Goal: Task Accomplishment & Management: Manage account settings

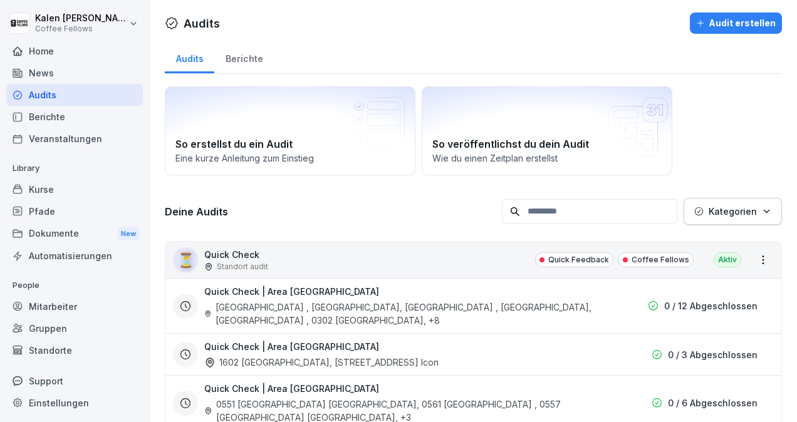
click at [246, 53] on div "Berichte" at bounding box center [243, 57] width 59 height 32
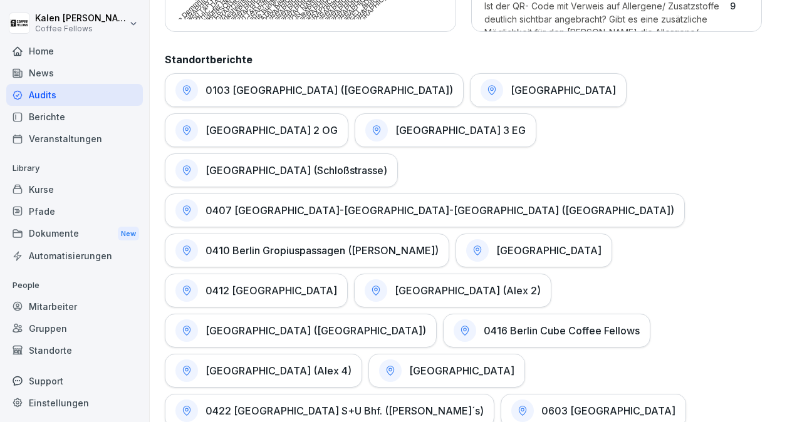
scroll to position [597, 0]
click at [300, 133] on h1 "[GEOGRAPHIC_DATA] 2 OG" at bounding box center [271, 131] width 132 height 13
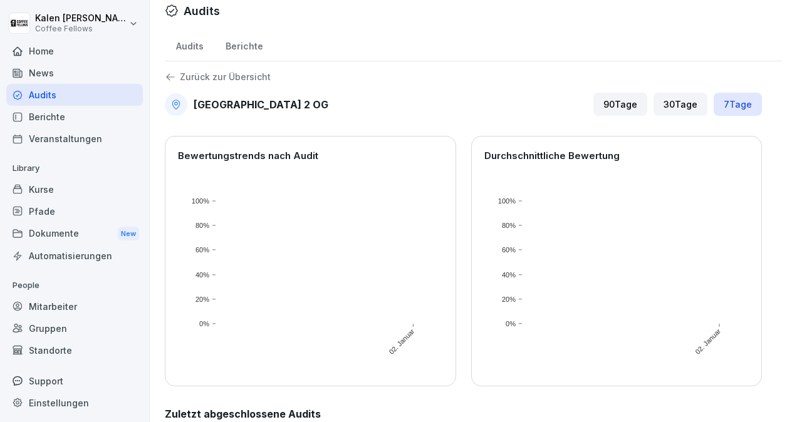
scroll to position [49, 0]
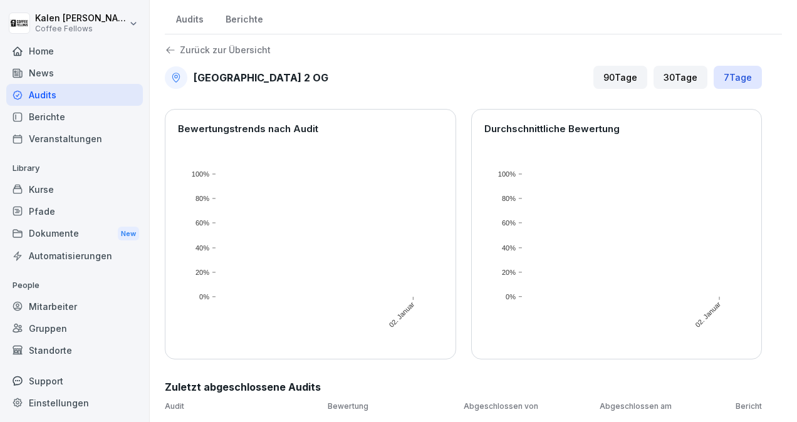
click at [676, 73] on div "30 Tage" at bounding box center [680, 77] width 54 height 23
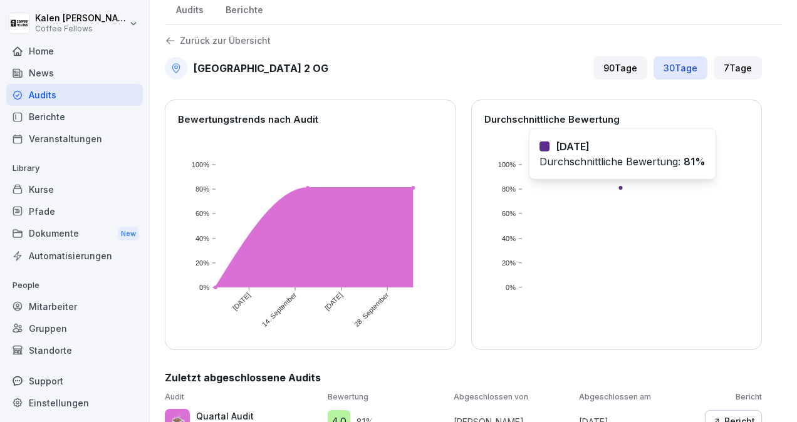
scroll to position [80, 0]
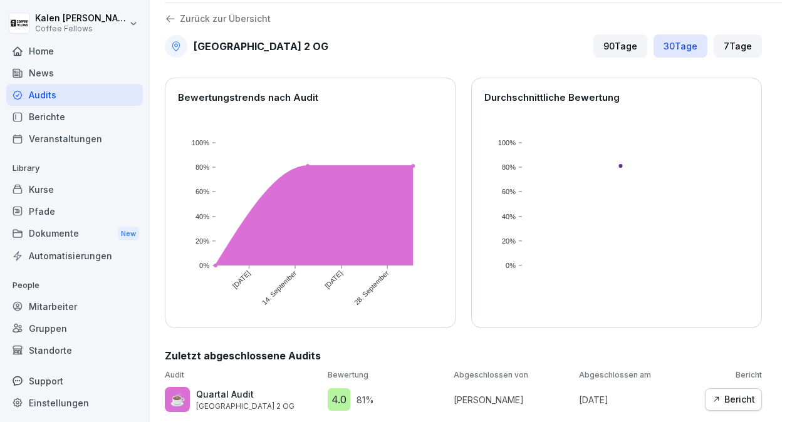
drag, startPoint x: 518, startPoint y: 285, endPoint x: 491, endPoint y: 386, distance: 104.4
click at [491, 393] on p "[PERSON_NAME]" at bounding box center [513, 399] width 120 height 13
click at [50, 114] on div "Berichte" at bounding box center [74, 117] width 137 height 22
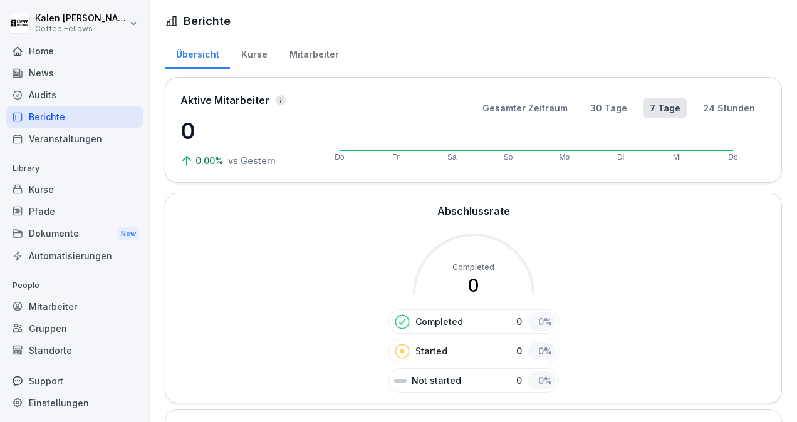
click at [259, 53] on div "Kurse" at bounding box center [254, 53] width 48 height 32
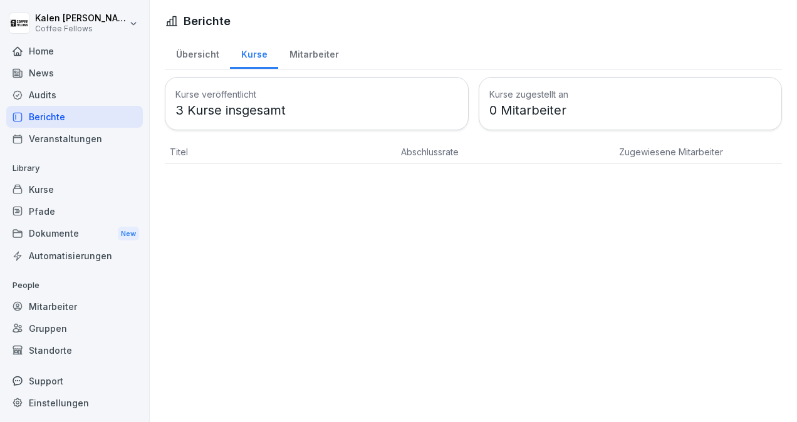
click at [281, 101] on p "3 Kurse insgesamt" at bounding box center [316, 110] width 282 height 19
click at [237, 110] on p "3 Kurse insgesamt" at bounding box center [316, 110] width 282 height 19
click at [205, 104] on p "3 Kurse insgesamt" at bounding box center [316, 110] width 282 height 19
click at [70, 136] on div "Veranstaltungen" at bounding box center [74, 139] width 137 height 22
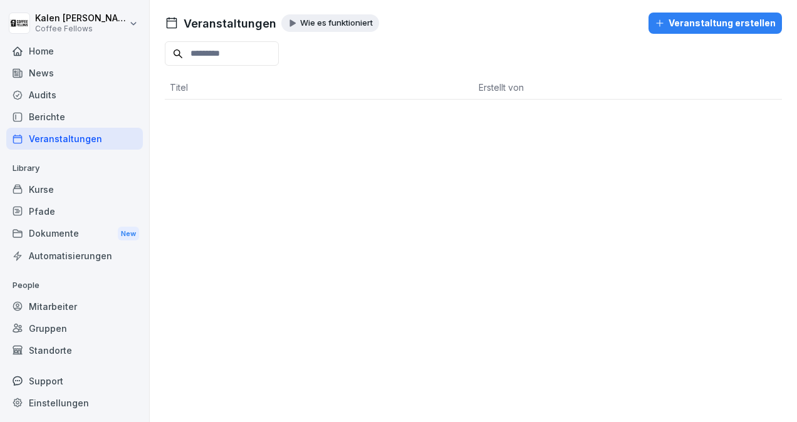
click at [41, 114] on div "Berichte" at bounding box center [74, 117] width 137 height 22
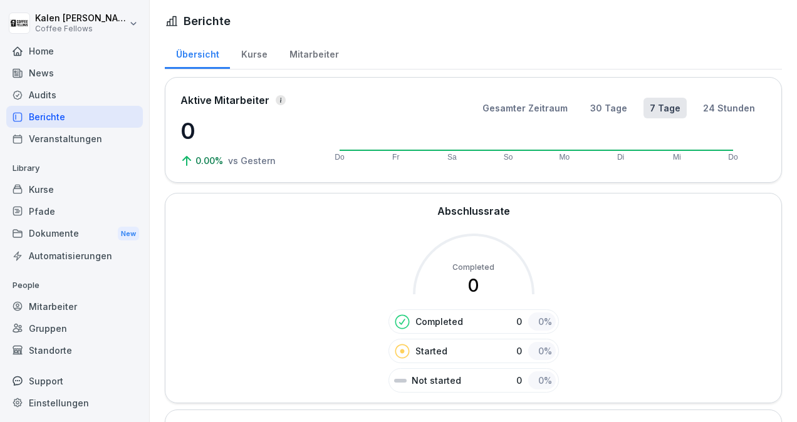
click at [249, 60] on div "Kurse" at bounding box center [254, 53] width 48 height 32
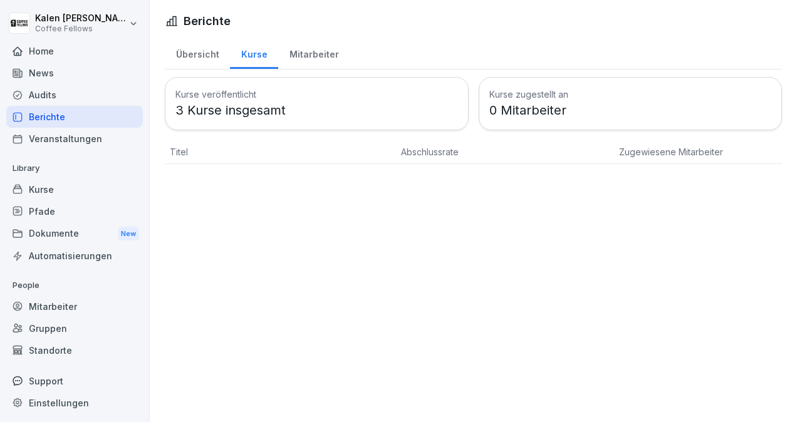
click at [307, 54] on div "Mitarbeiter" at bounding box center [313, 53] width 71 height 32
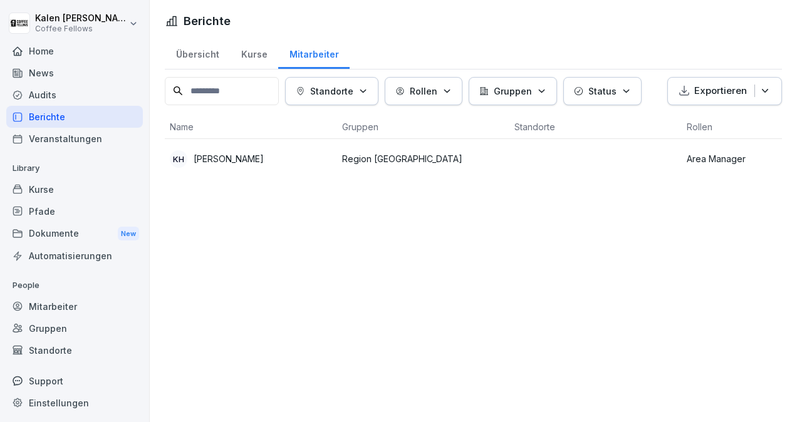
click at [261, 51] on div "Kurse" at bounding box center [254, 53] width 48 height 32
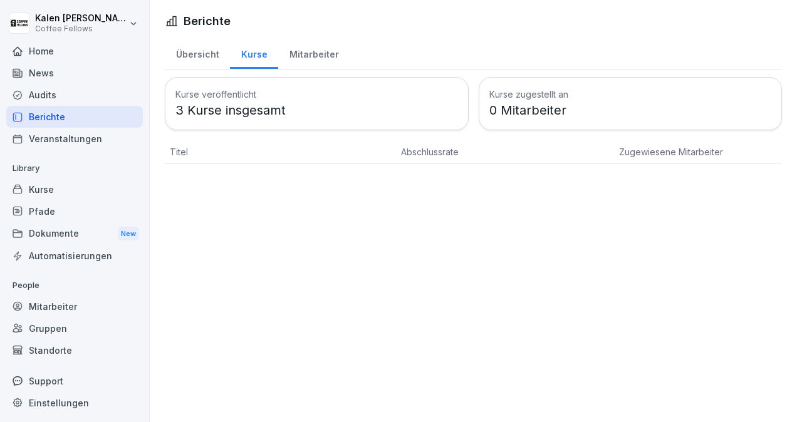
click at [308, 51] on div "Mitarbeiter" at bounding box center [313, 53] width 71 height 32
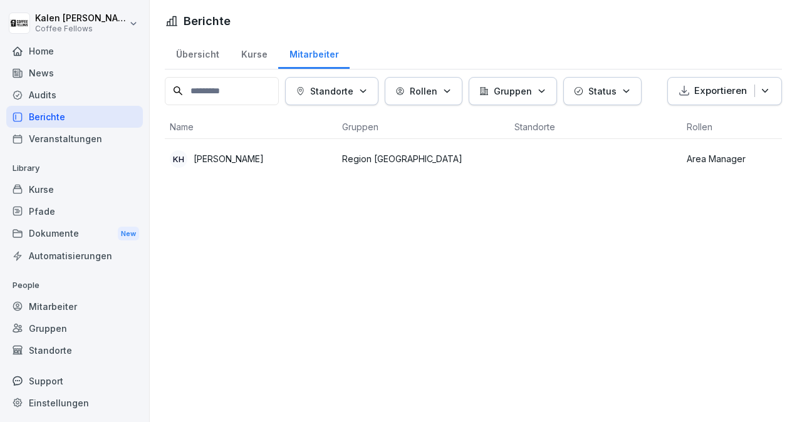
click at [232, 155] on p "[PERSON_NAME]" at bounding box center [229, 158] width 70 height 13
click at [61, 93] on div "Audits" at bounding box center [74, 95] width 137 height 22
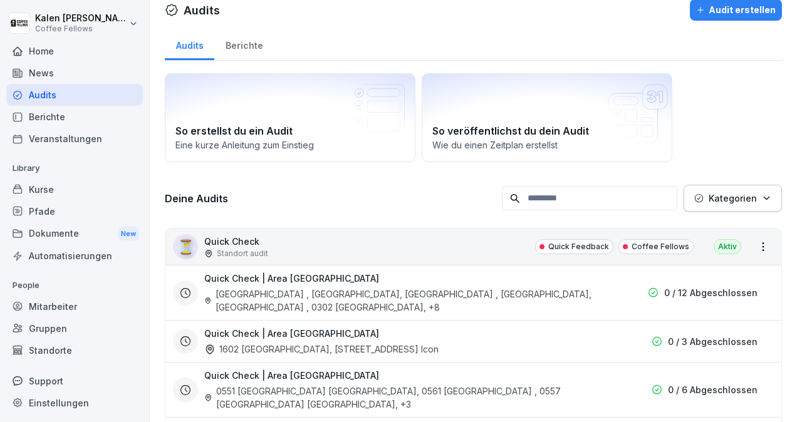
scroll to position [11, 0]
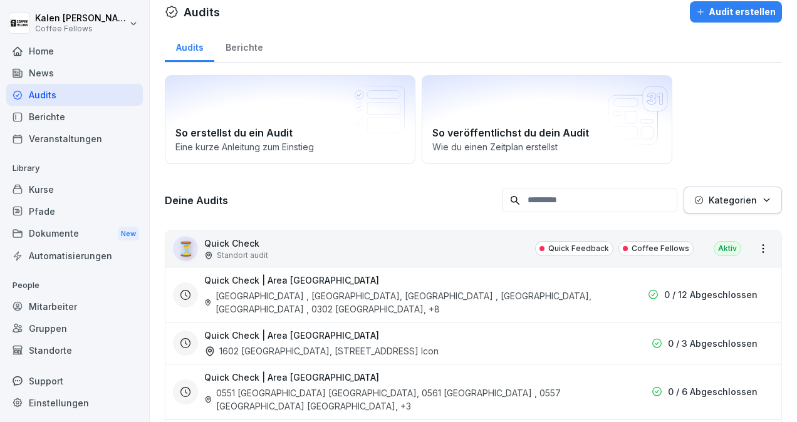
click at [251, 46] on div "Berichte" at bounding box center [243, 46] width 59 height 32
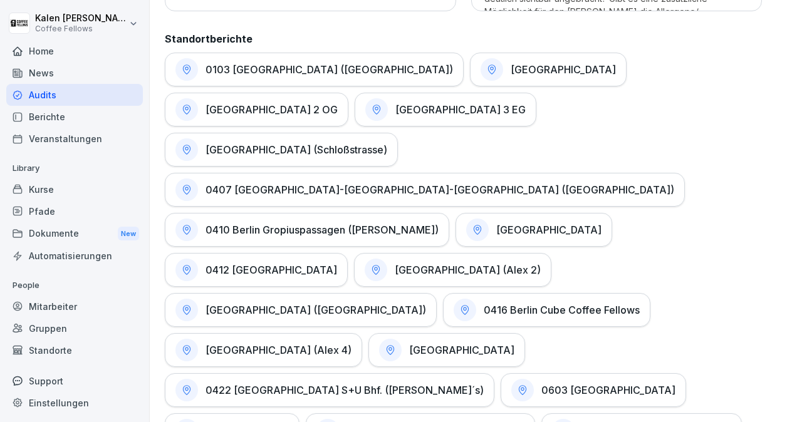
scroll to position [619, 0]
click at [57, 51] on div "Home" at bounding box center [74, 51] width 137 height 22
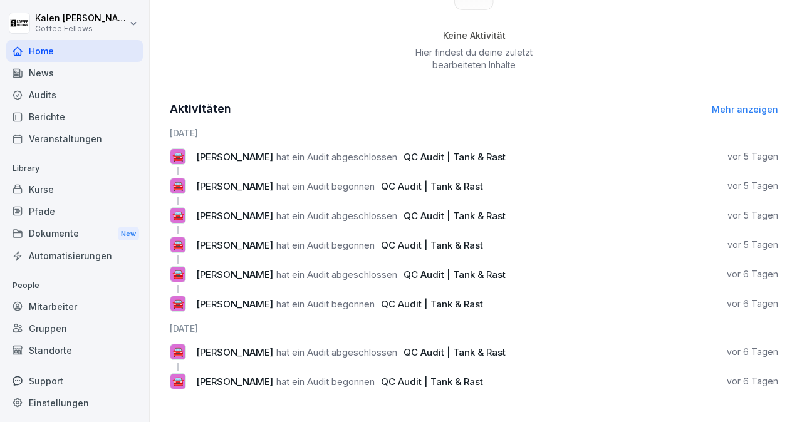
scroll to position [542, 0]
click at [81, 98] on div "Audits" at bounding box center [74, 95] width 137 height 22
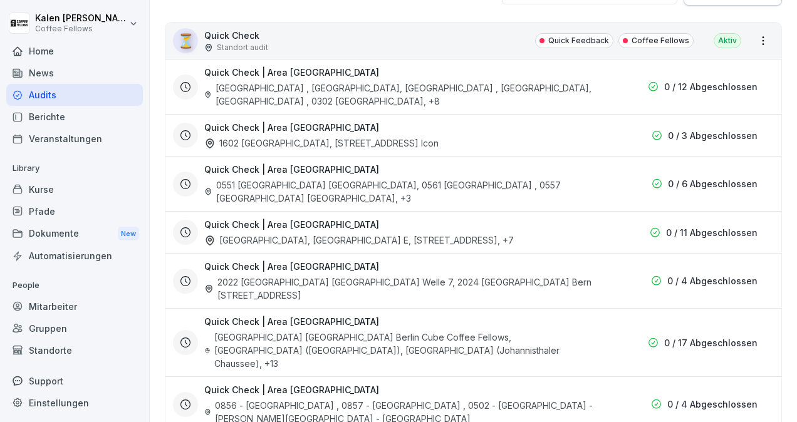
scroll to position [268, 0]
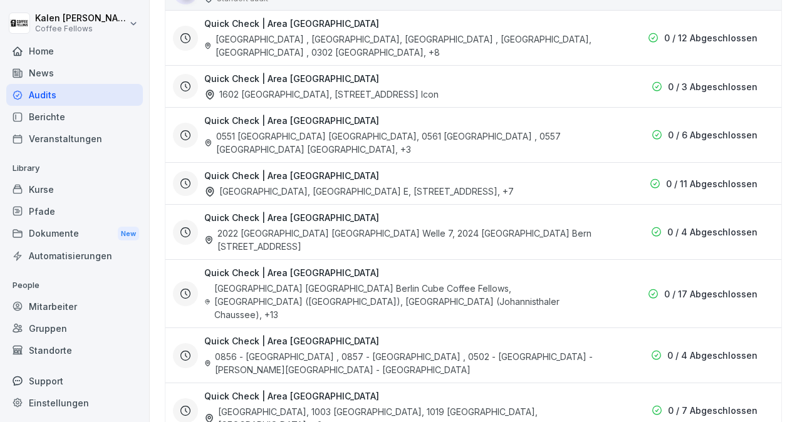
click at [556, 321] on div "[GEOGRAPHIC_DATA] [GEOGRAPHIC_DATA] Berlin Cube Coffee Fellows, [GEOGRAPHIC_DAT…" at bounding box center [402, 301] width 396 height 39
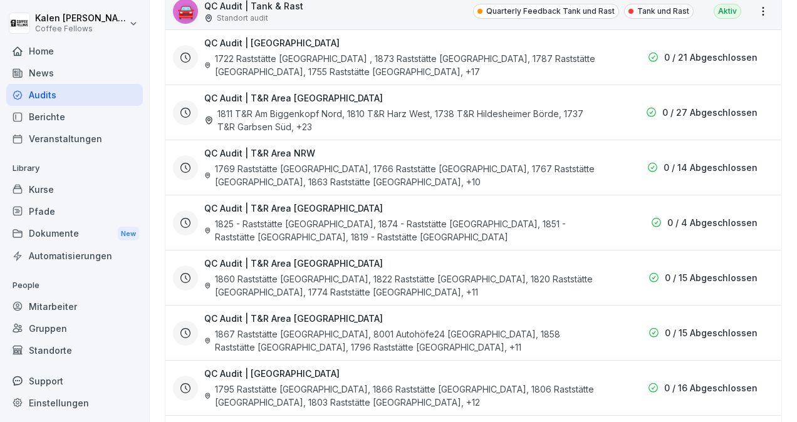
scroll to position [1017, 0]
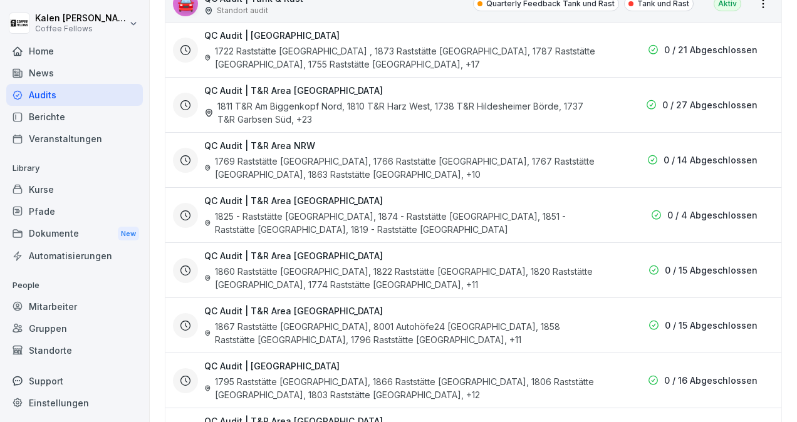
click at [595, 291] on div "QC Audit | [GEOGRAPHIC_DATA] 1860 Raststätte [GEOGRAPHIC_DATA], 1822 Raststätte…" at bounding box center [472, 270] width 599 height 42
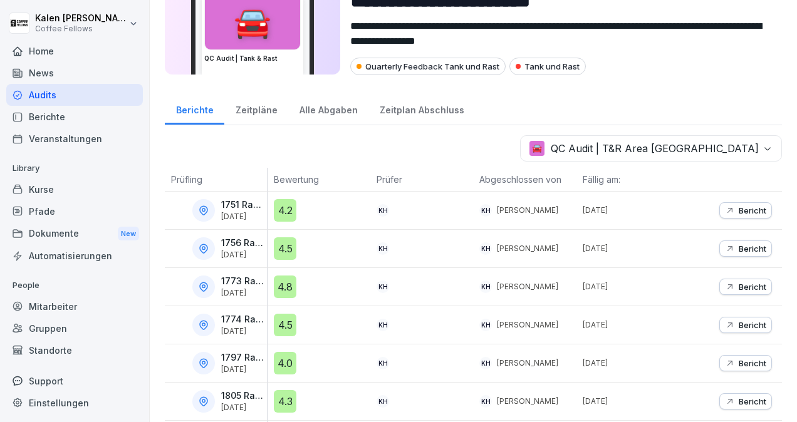
scroll to position [61, 0]
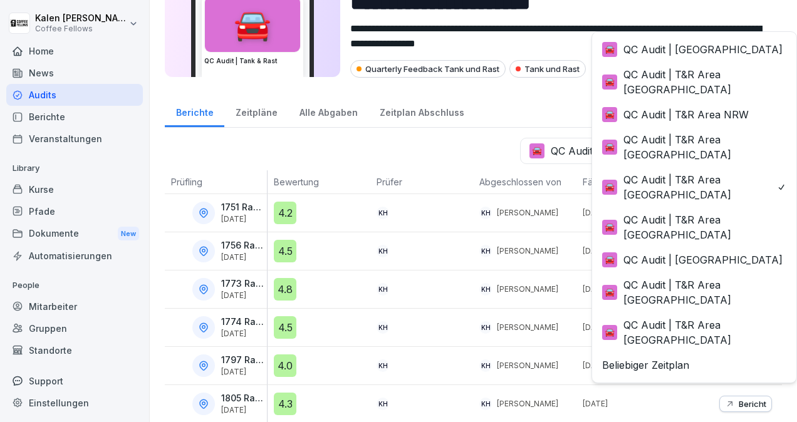
click at [661, 158] on body "**********" at bounding box center [398, 211] width 797 height 422
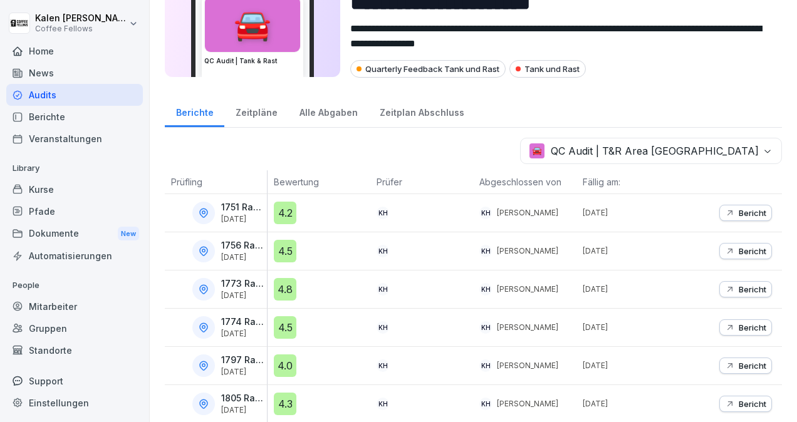
scroll to position [0, 0]
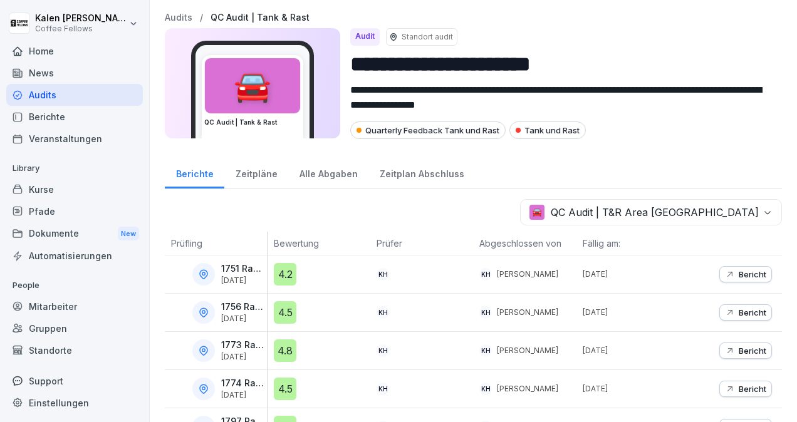
click at [182, 14] on p "Audits" at bounding box center [179, 18] width 28 height 11
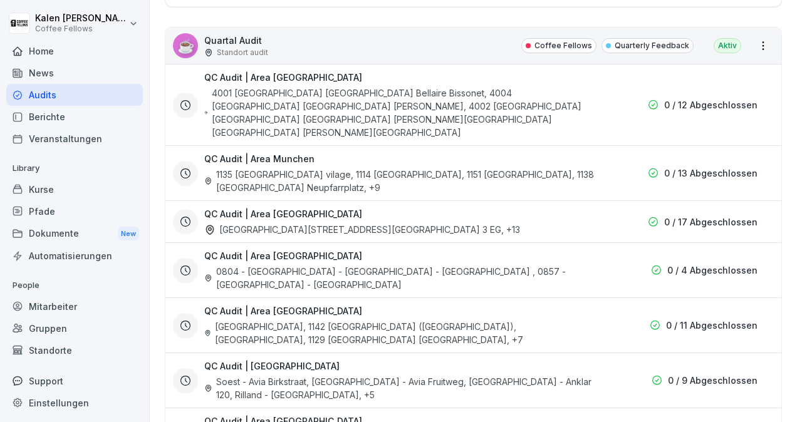
scroll to position [1548, 0]
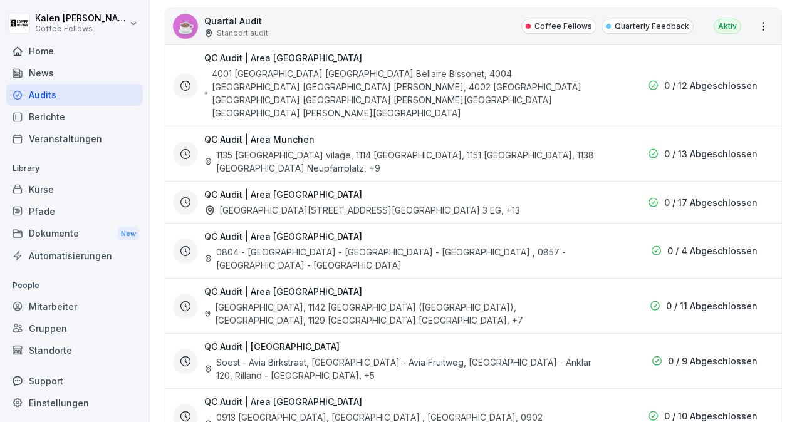
click at [593, 204] on div "QC Audit | [GEOGRAPHIC_DATA] [GEOGRAPHIC_DATA][STREET_ADDRESS] 3 EG , +13 0 / 1…" at bounding box center [472, 202] width 599 height 29
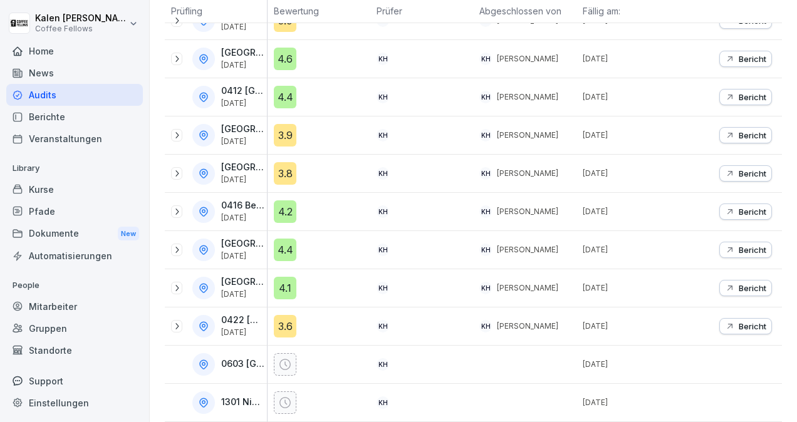
scroll to position [198, 0]
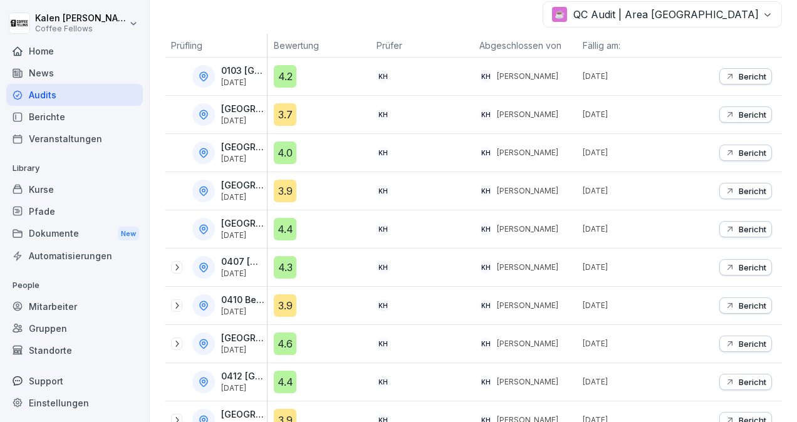
click at [747, 152] on p "Bericht" at bounding box center [752, 153] width 28 height 10
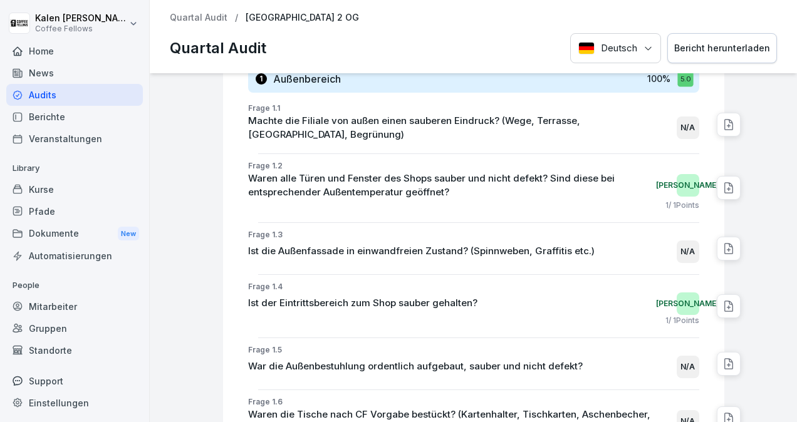
scroll to position [8850, 0]
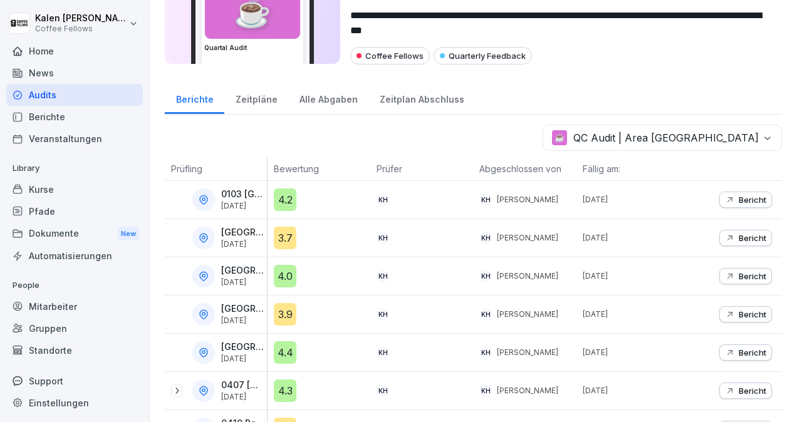
scroll to position [83, 0]
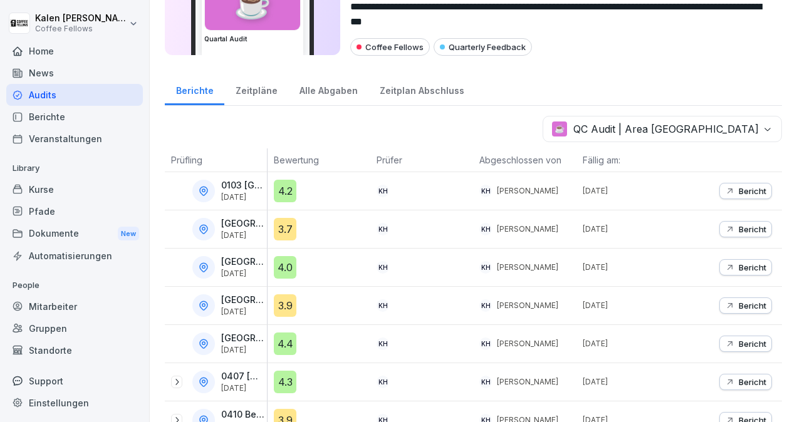
click at [749, 303] on p "Bericht" at bounding box center [752, 306] width 28 height 10
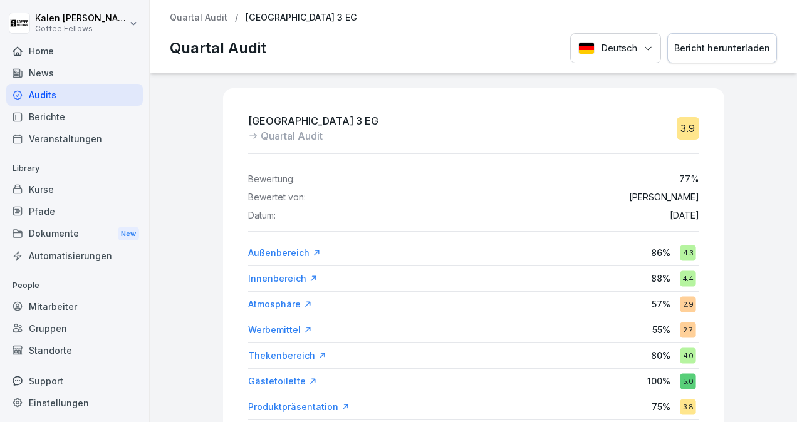
scroll to position [9104, 0]
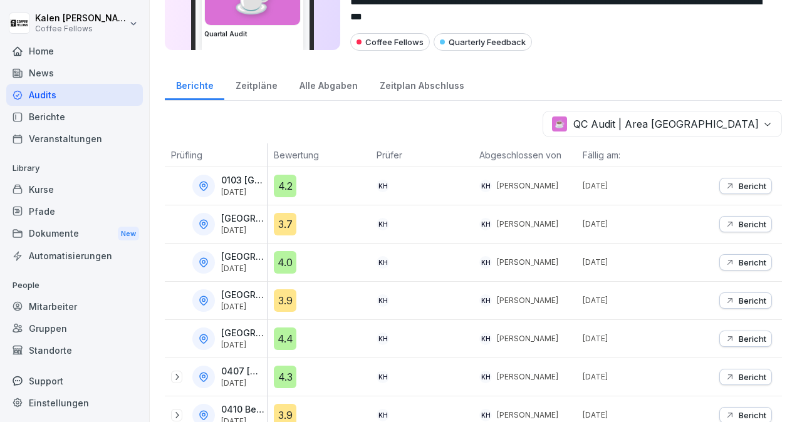
scroll to position [89, 0]
click at [742, 338] on p "Bericht" at bounding box center [752, 338] width 28 height 10
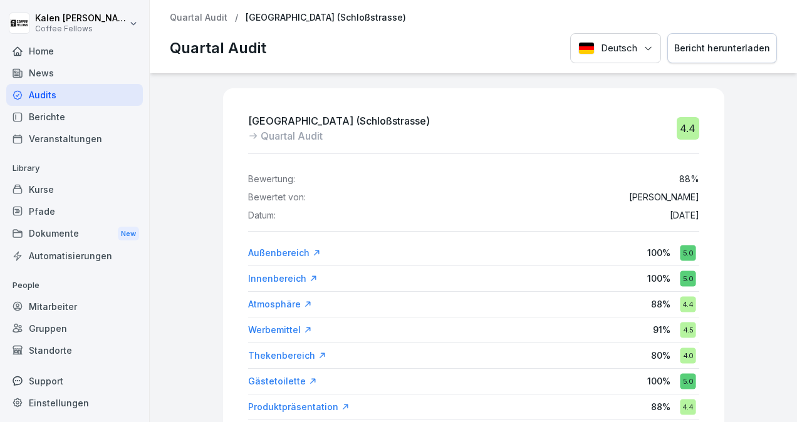
scroll to position [8704, 0]
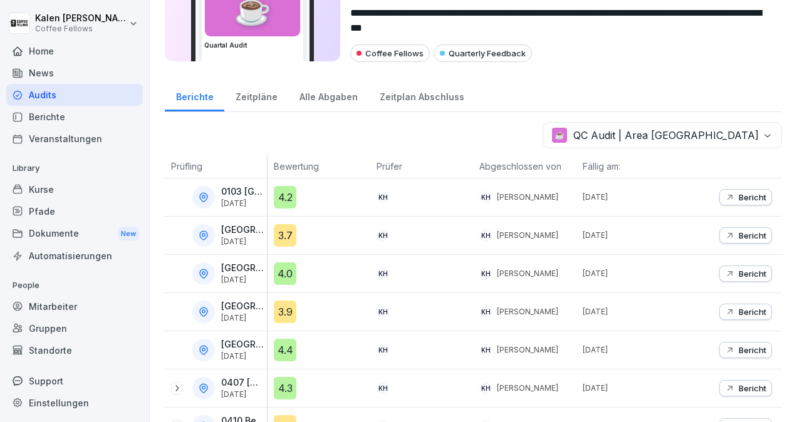
scroll to position [76, 0]
click at [727, 386] on icon "button" at bounding box center [729, 388] width 5 height 5
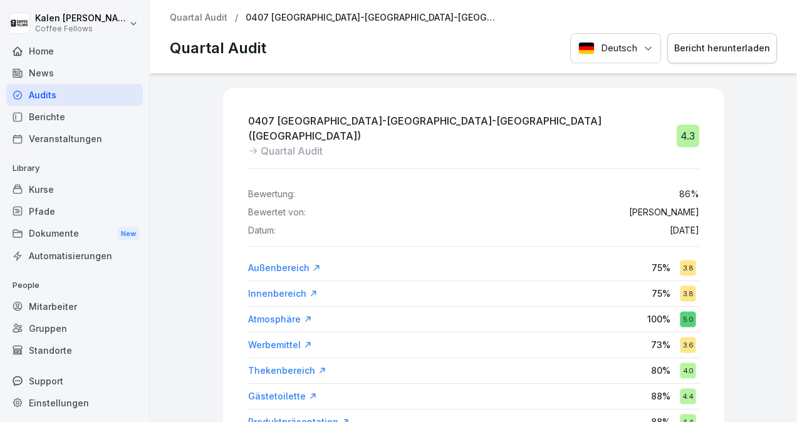
scroll to position [8973, 0]
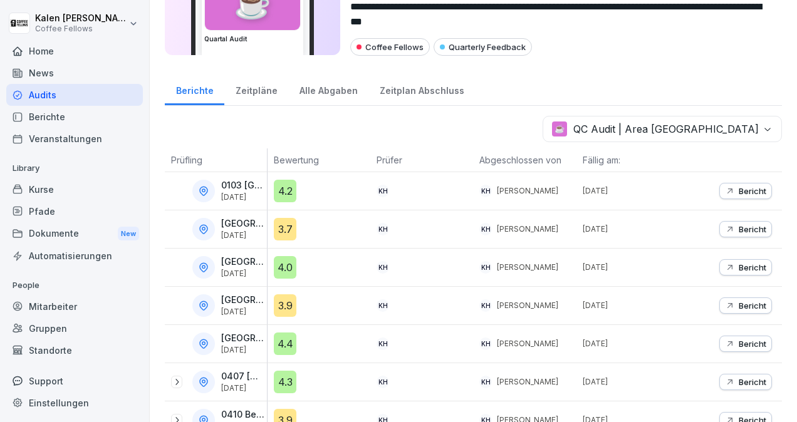
scroll to position [115, 0]
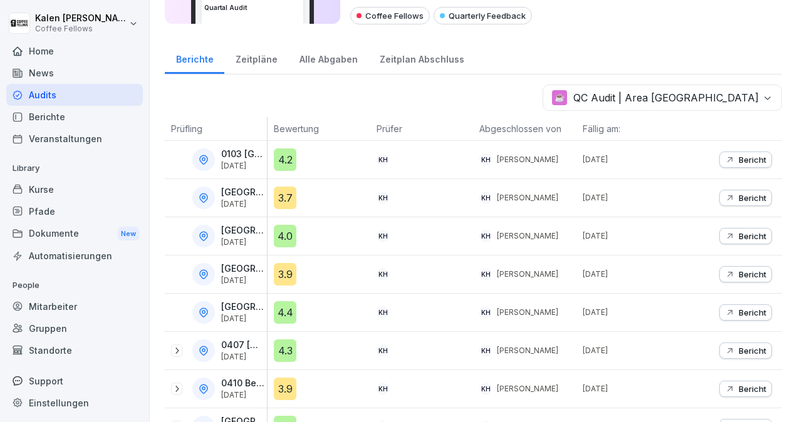
drag, startPoint x: 731, startPoint y: 391, endPoint x: 343, endPoint y: 348, distance: 390.0
click at [343, 348] on div "4.3" at bounding box center [322, 350] width 96 height 23
click at [744, 349] on p "Bericht" at bounding box center [752, 351] width 28 height 10
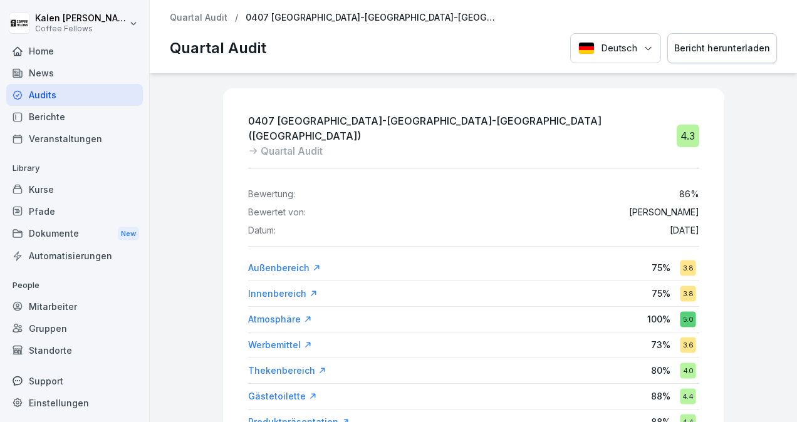
scroll to position [8973, 0]
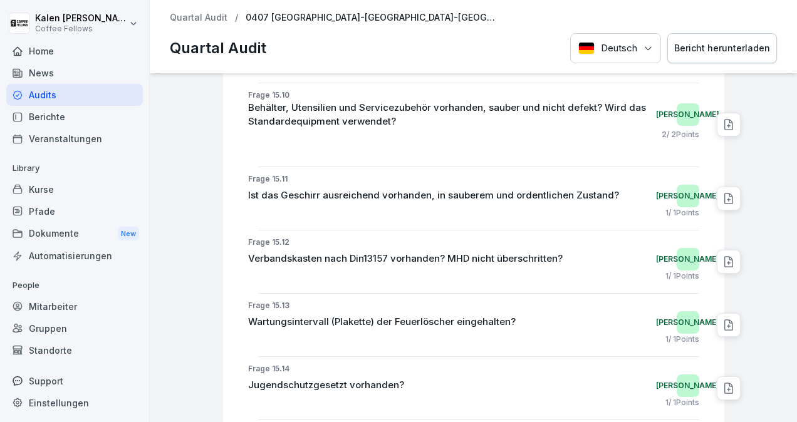
click at [342, 23] on p "0407 [GEOGRAPHIC_DATA]-[GEOGRAPHIC_DATA]-[GEOGRAPHIC_DATA] ([GEOGRAPHIC_DATA])" at bounding box center [371, 18] width 251 height 11
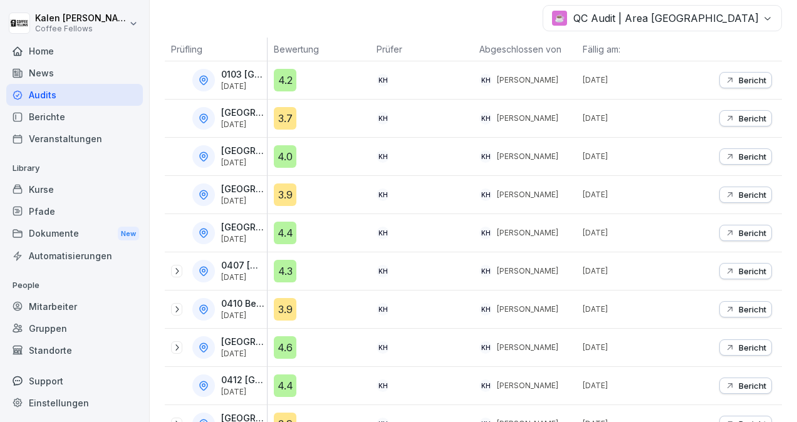
scroll to position [197, 0]
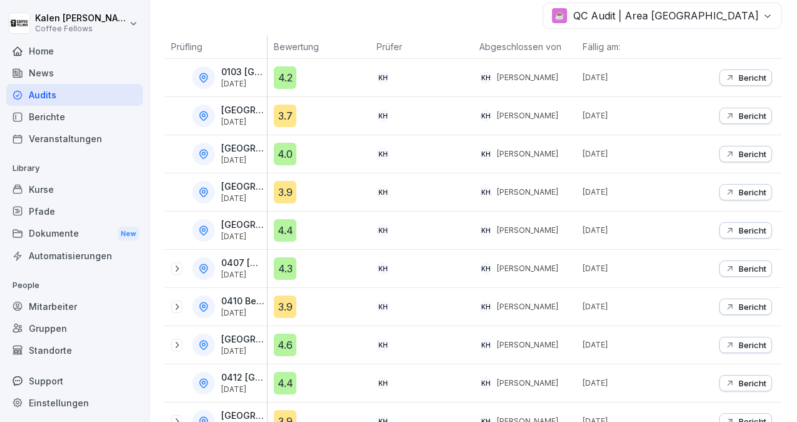
click at [744, 306] on p "Bericht" at bounding box center [752, 307] width 28 height 10
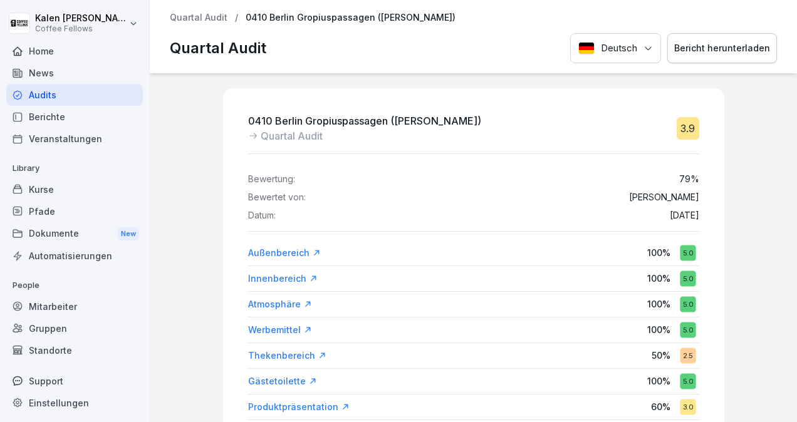
scroll to position [8958, 0]
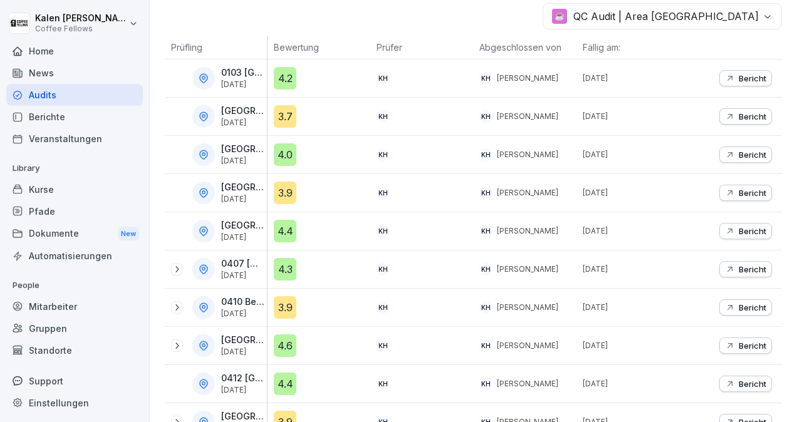
scroll to position [197, 0]
click at [175, 265] on icon at bounding box center [177, 269] width 10 height 10
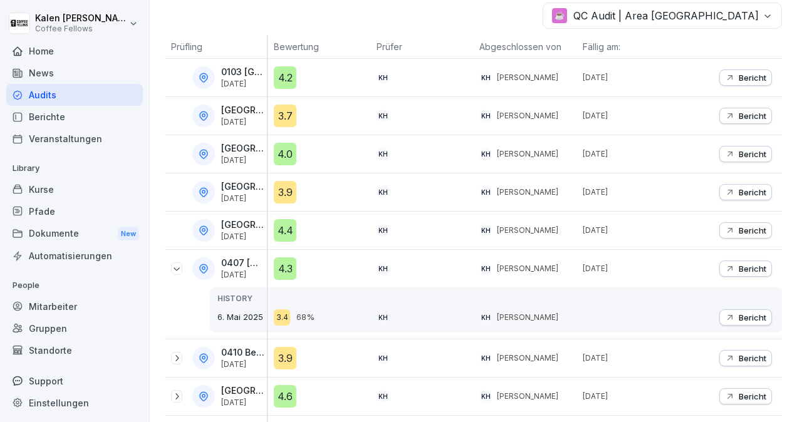
click at [175, 265] on icon at bounding box center [177, 269] width 10 height 10
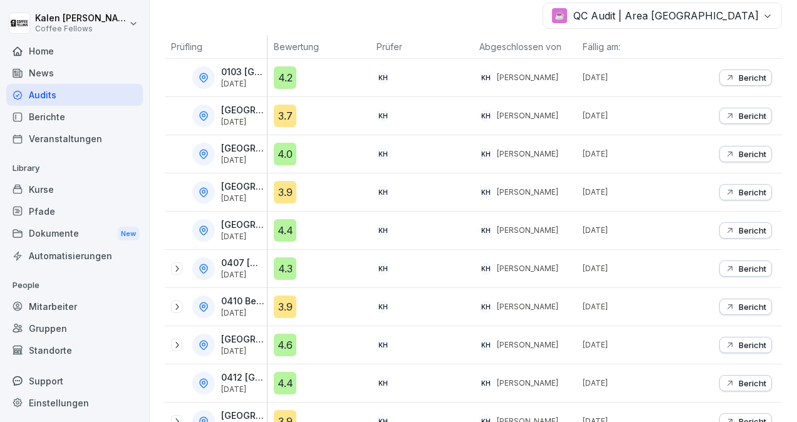
click at [176, 304] on icon at bounding box center [177, 307] width 10 height 10
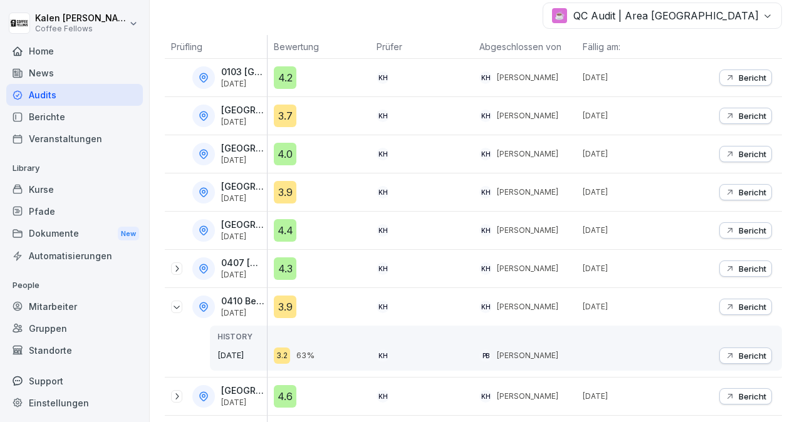
click at [176, 304] on icon at bounding box center [177, 307] width 10 height 10
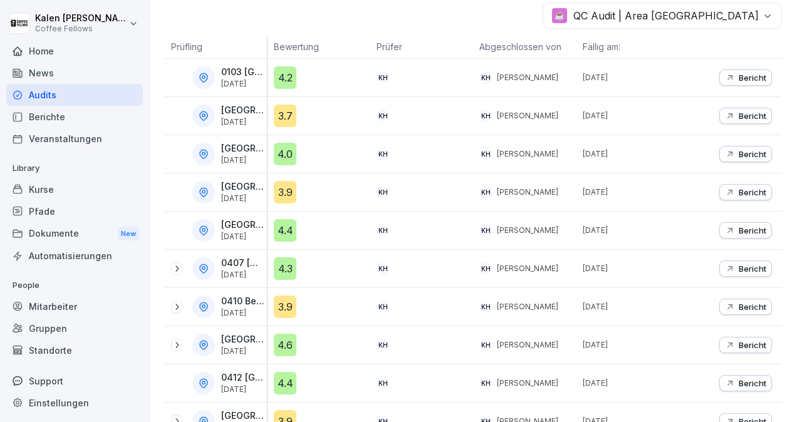
click at [180, 305] on icon at bounding box center [177, 307] width 10 height 10
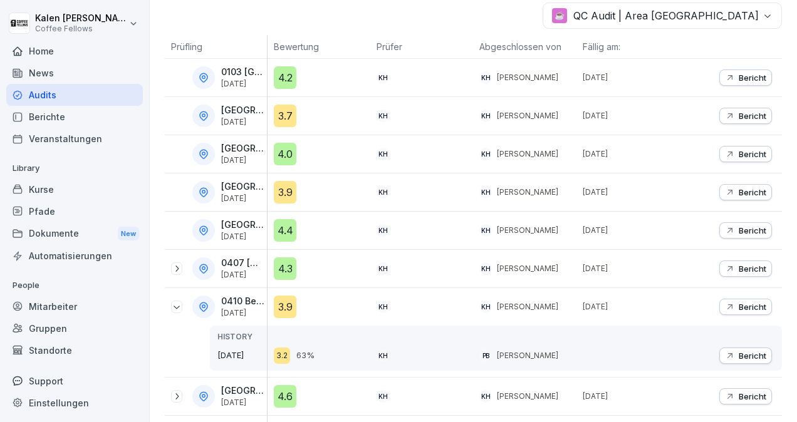
click at [180, 305] on icon at bounding box center [177, 307] width 10 height 10
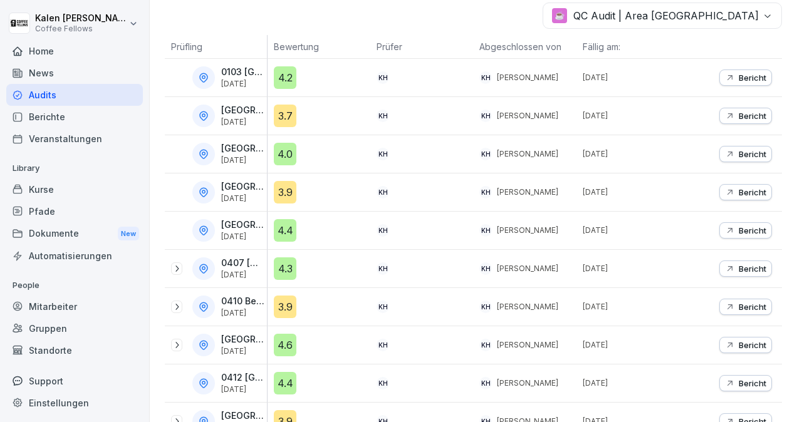
click at [747, 302] on p "Bericht" at bounding box center [752, 307] width 28 height 10
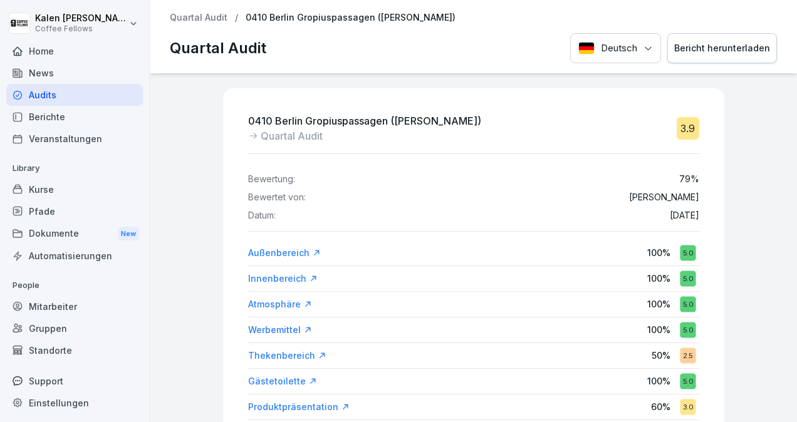
scroll to position [8958, 0]
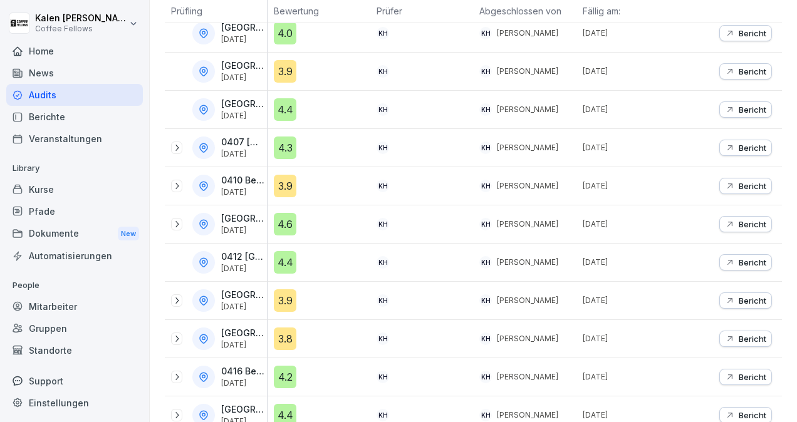
scroll to position [321, 0]
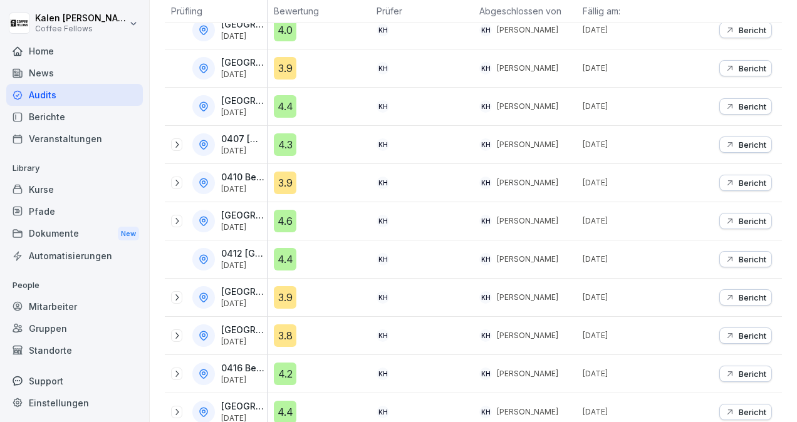
click at [177, 220] on icon at bounding box center [177, 221] width 10 height 10
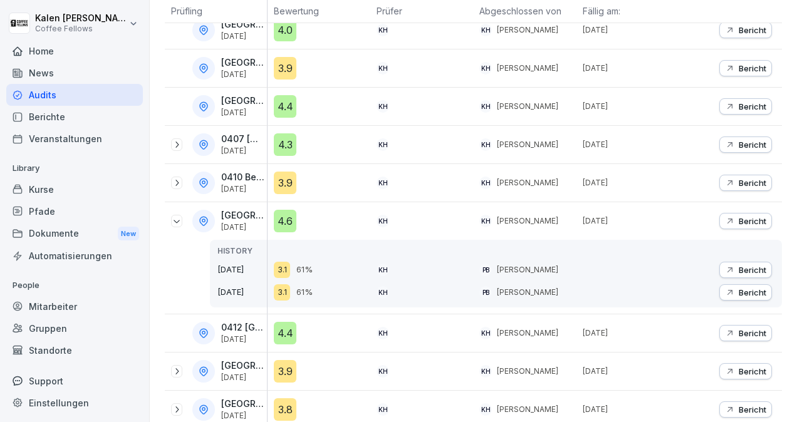
click at [738, 216] on p "Bericht" at bounding box center [752, 221] width 28 height 10
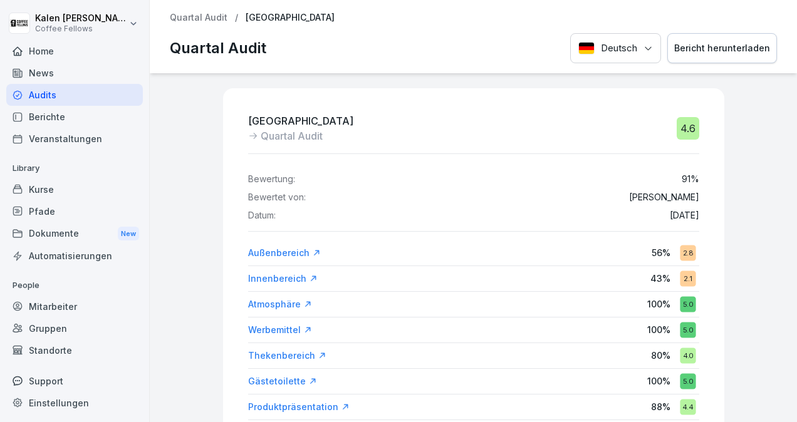
scroll to position [8658, 0]
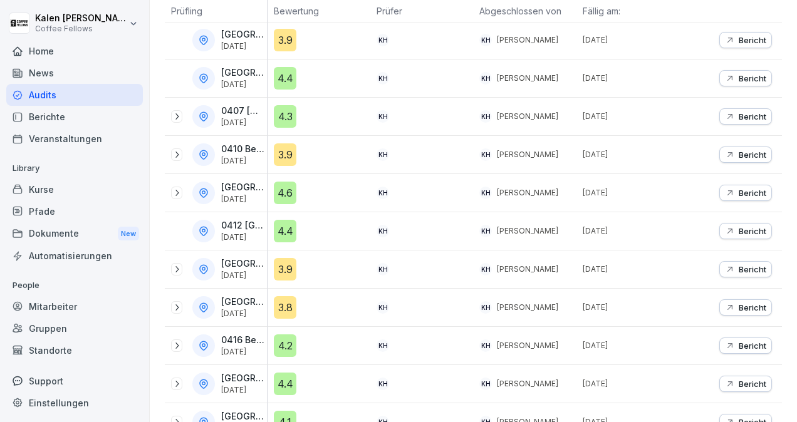
scroll to position [351, 0]
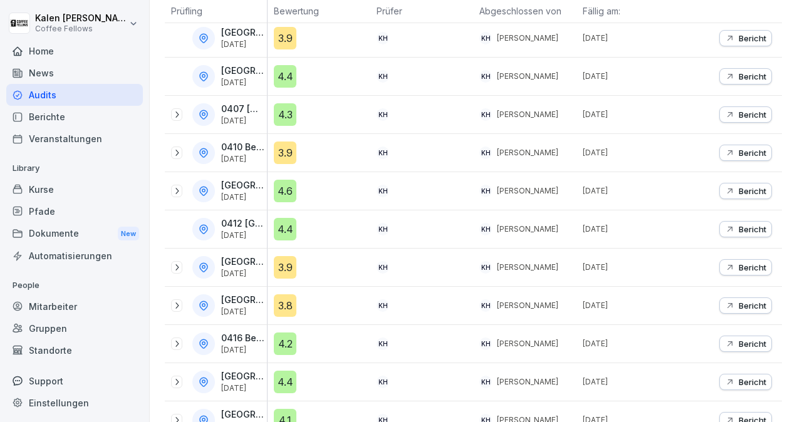
click at [747, 216] on div "Bericht" at bounding box center [730, 229] width 103 height 38
click at [743, 224] on p "Bericht" at bounding box center [752, 229] width 28 height 10
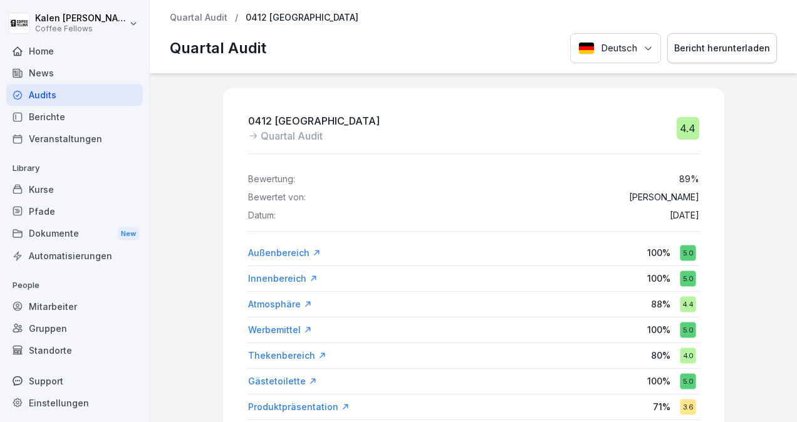
scroll to position [8706, 0]
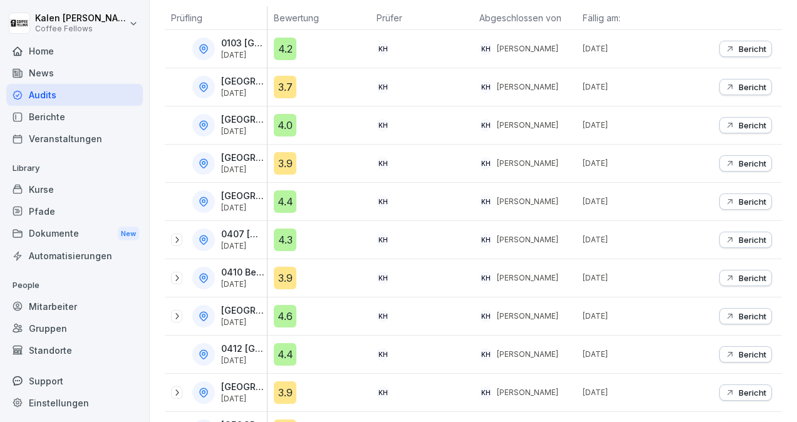
scroll to position [335, 0]
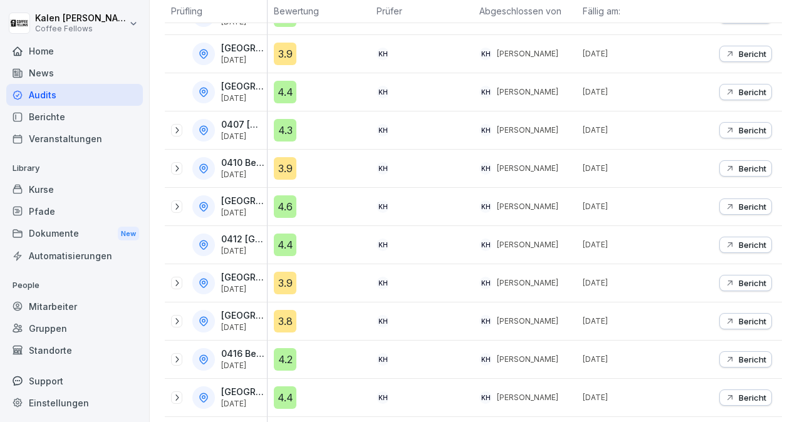
click at [747, 279] on p "Bericht" at bounding box center [752, 283] width 28 height 10
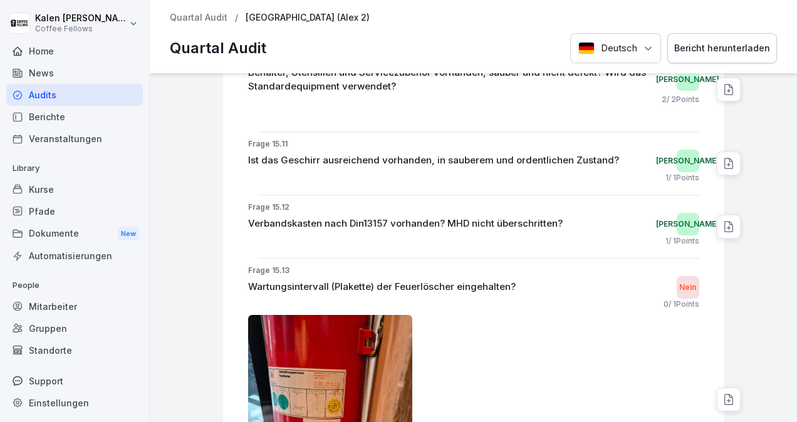
scroll to position [9390, 0]
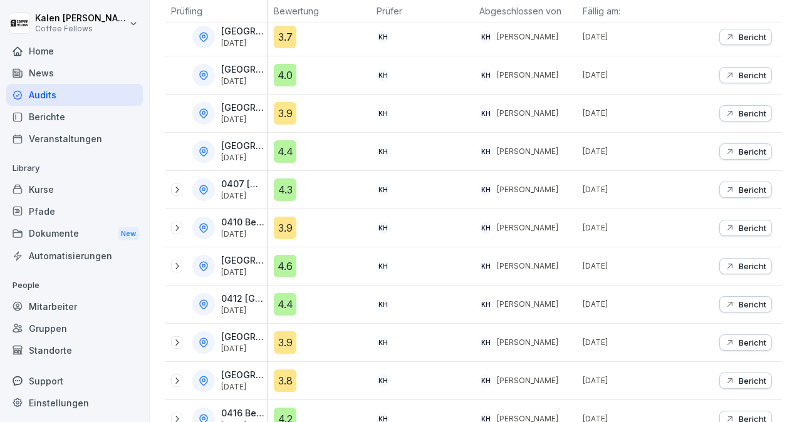
scroll to position [282, 0]
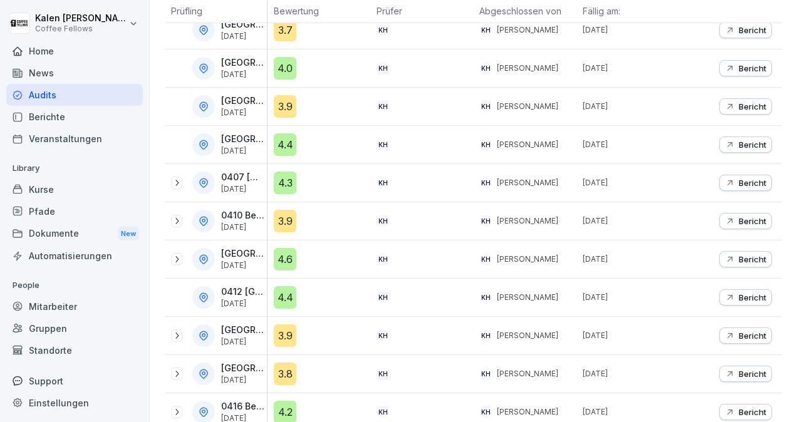
click at [743, 373] on p "Bericht" at bounding box center [752, 374] width 28 height 10
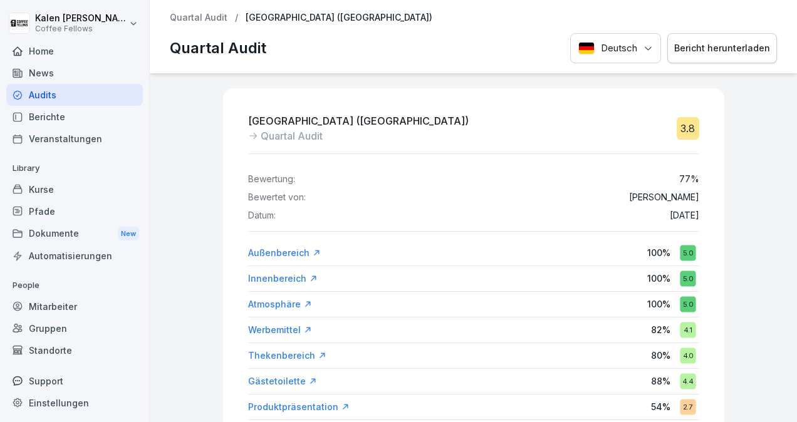
scroll to position [9459, 0]
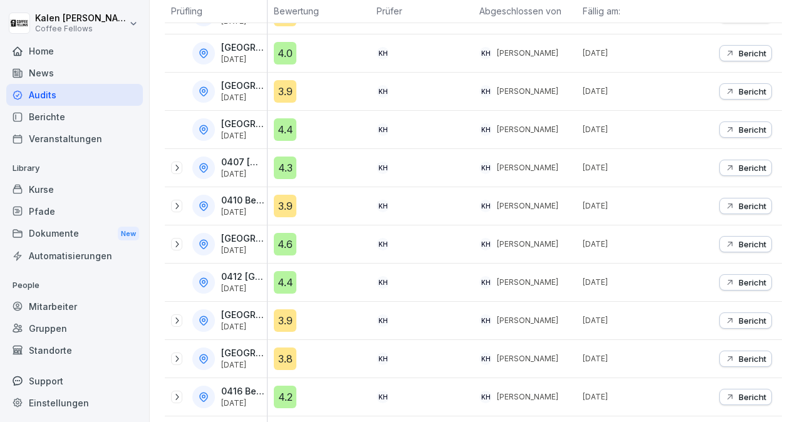
scroll to position [304, 0]
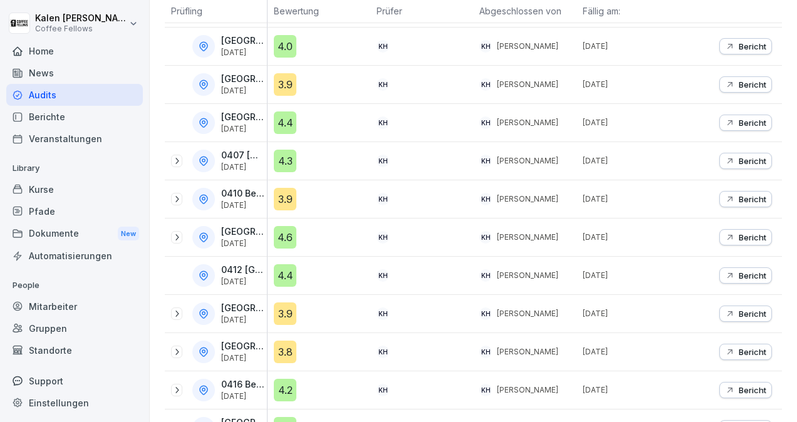
click at [738, 385] on p "Bericht" at bounding box center [752, 390] width 28 height 10
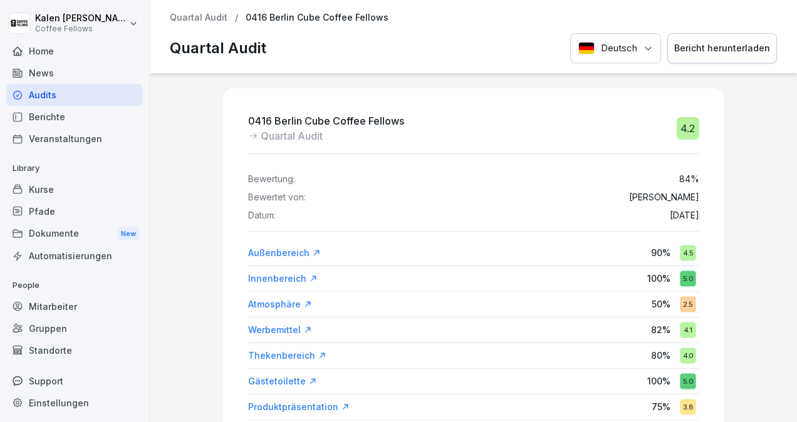
scroll to position [8985, 0]
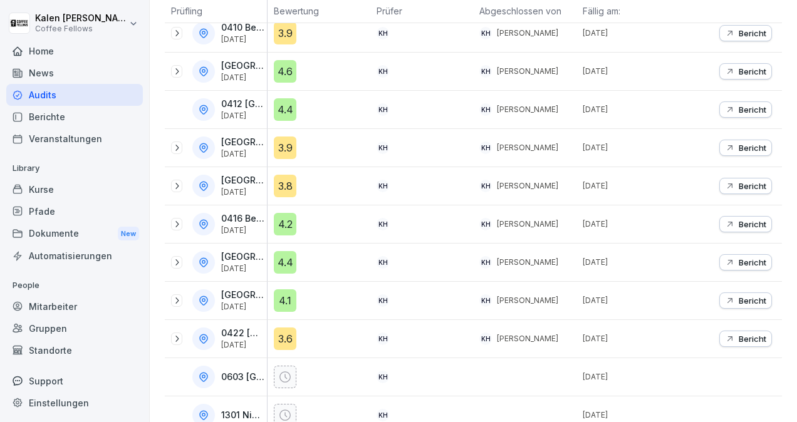
scroll to position [487, 0]
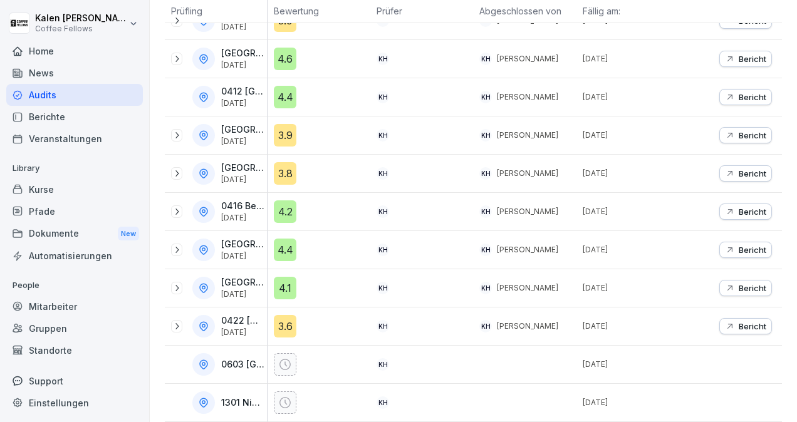
click at [738, 207] on p "Bericht" at bounding box center [752, 212] width 28 height 10
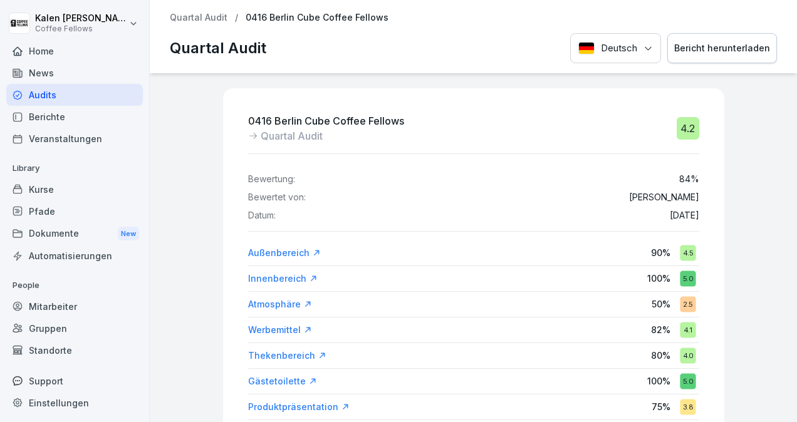
scroll to position [8985, 0]
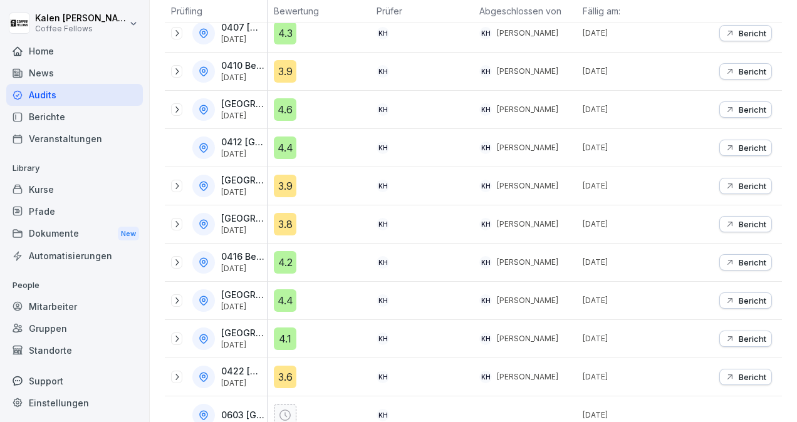
scroll to position [487, 0]
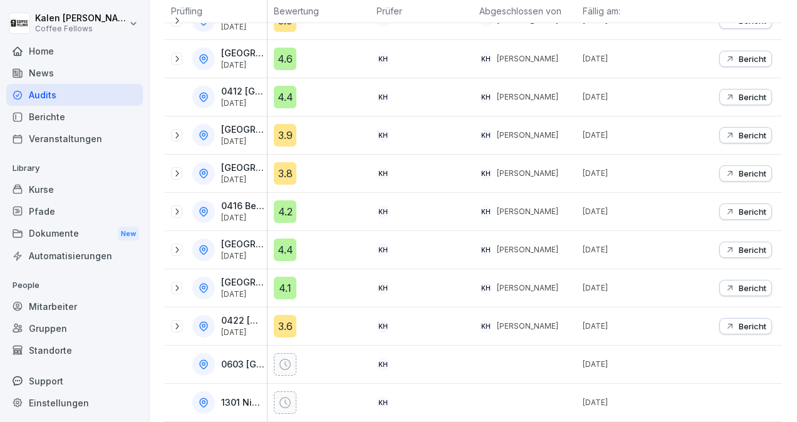
click at [739, 245] on p "Bericht" at bounding box center [752, 250] width 28 height 10
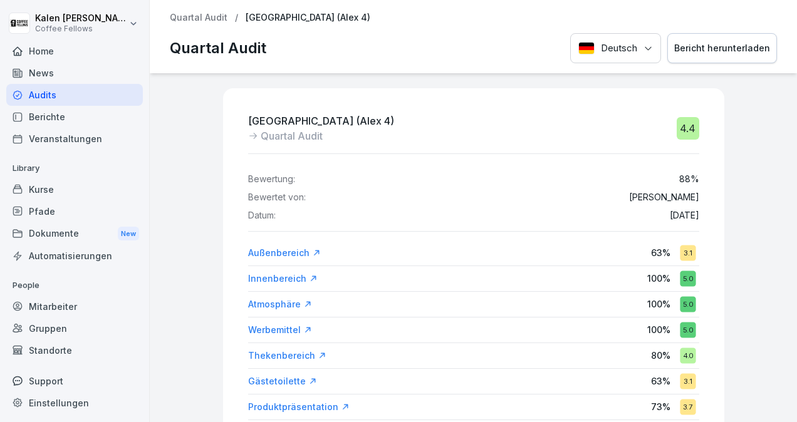
scroll to position [8780, 0]
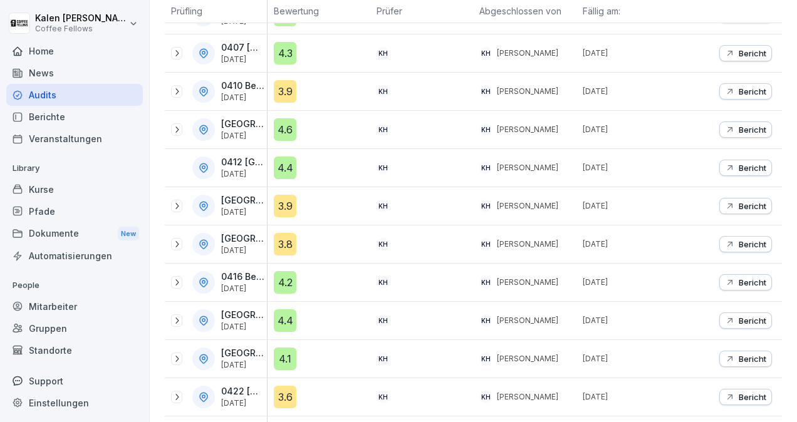
scroll to position [400, 0]
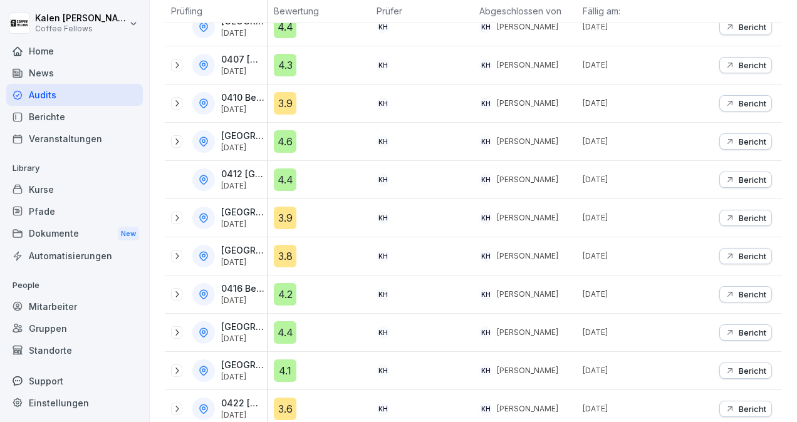
click at [743, 324] on button "Bericht" at bounding box center [745, 332] width 53 height 16
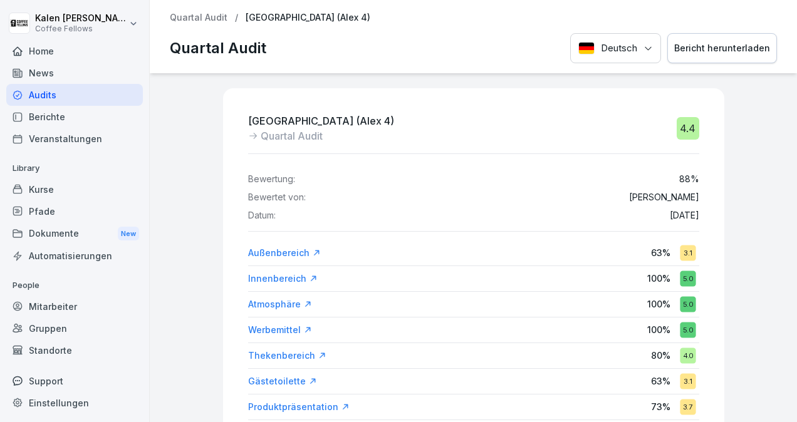
scroll to position [8780, 0]
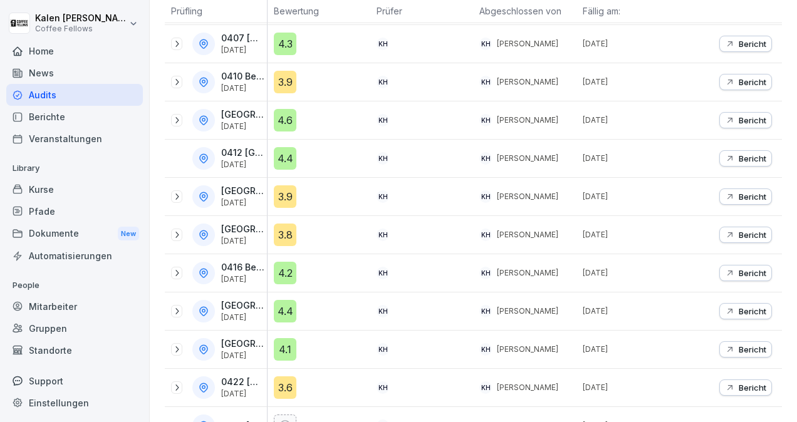
scroll to position [487, 0]
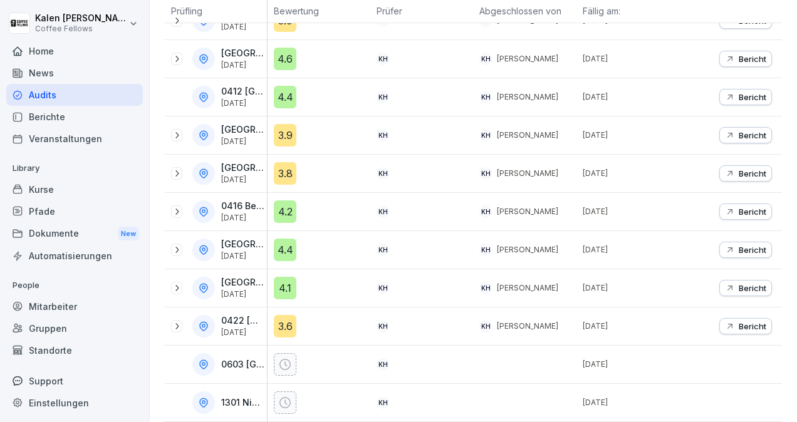
click at [738, 283] on p "Bericht" at bounding box center [752, 288] width 28 height 10
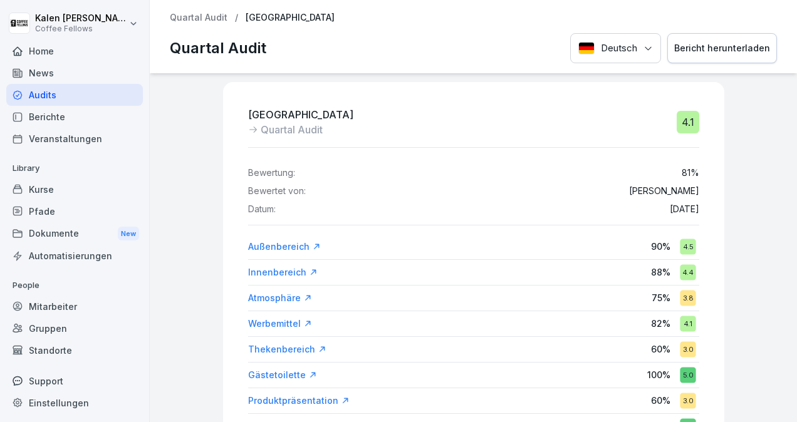
scroll to position [8888, 0]
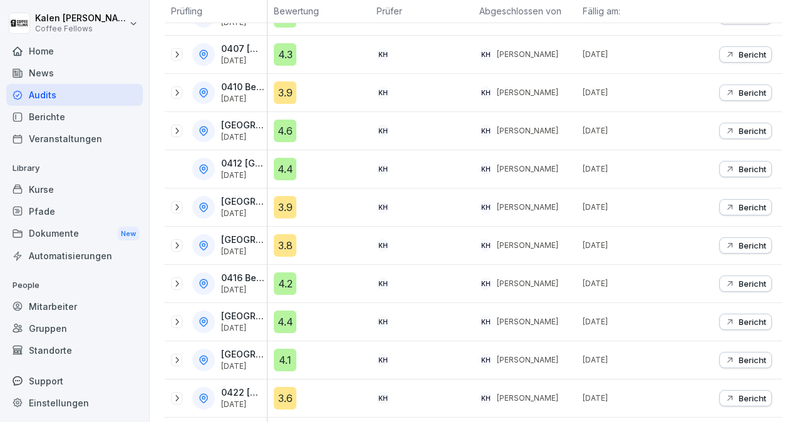
scroll to position [487, 0]
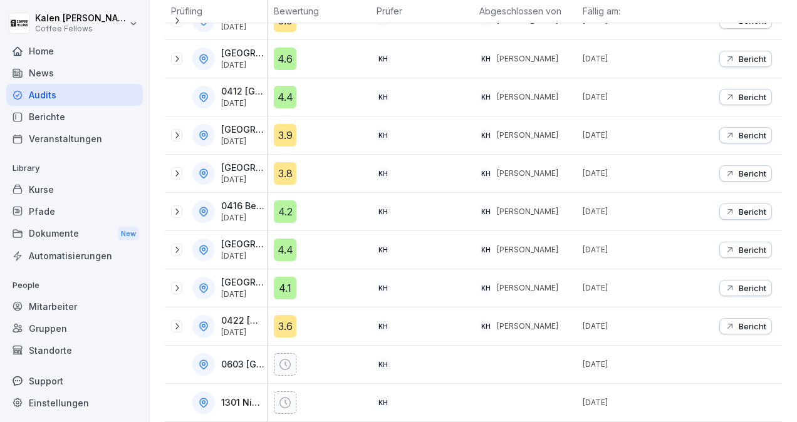
click at [747, 321] on p "Bericht" at bounding box center [752, 326] width 28 height 10
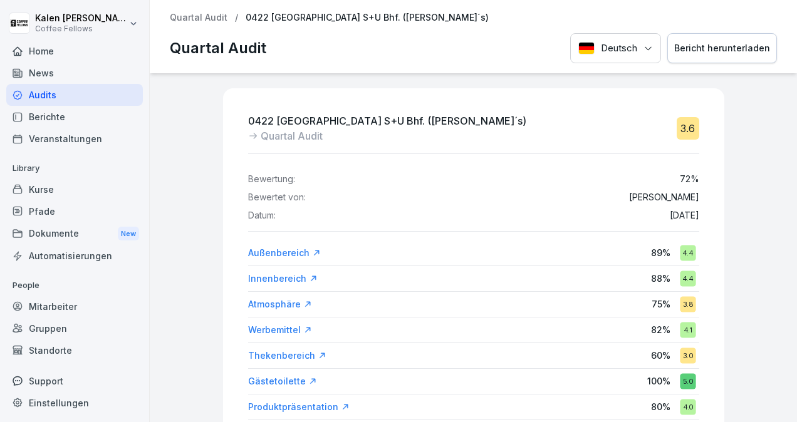
scroll to position [9607, 0]
